Goal: Task Accomplishment & Management: Use online tool/utility

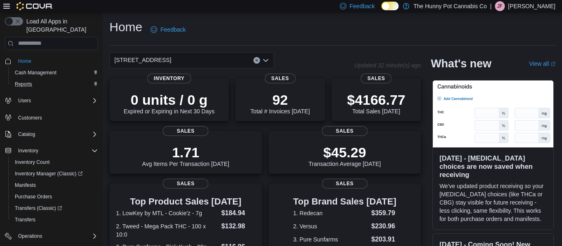
click at [41, 79] on div "Reports" at bounding box center [55, 84] width 86 height 10
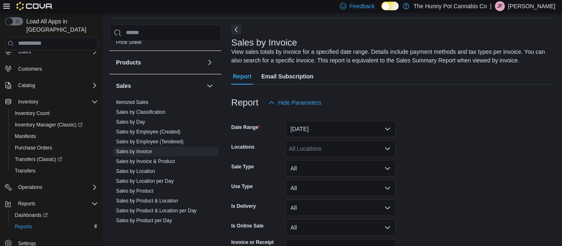
scroll to position [370, 0]
click at [153, 124] on span "Sales by Day" at bounding box center [165, 121] width 105 height 10
click at [144, 123] on span "Sales by Day" at bounding box center [130, 120] width 29 height 7
click at [141, 122] on link "Sales by Day" at bounding box center [130, 121] width 29 height 6
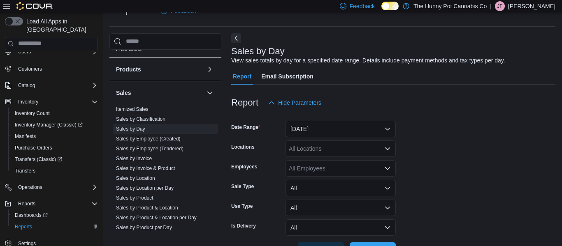
scroll to position [48, 0]
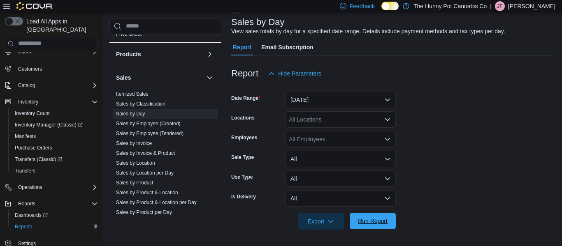
click at [388, 219] on span "Run Report" at bounding box center [372, 221] width 36 height 16
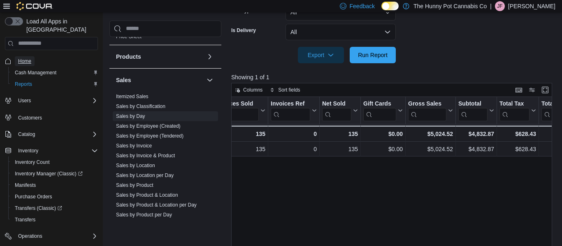
click at [26, 58] on span "Home" at bounding box center [24, 61] width 13 height 7
